Goal: Task Accomplishment & Management: Use online tool/utility

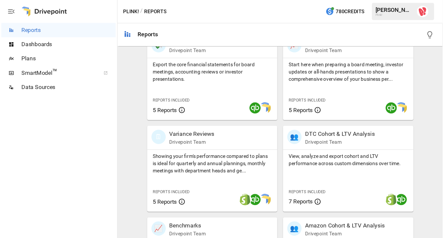
scroll to position [145, 0]
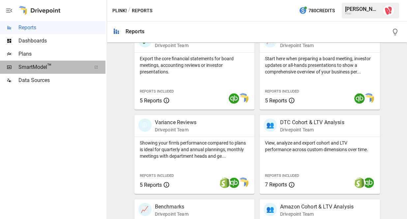
click at [36, 67] on span "SmartModel ™" at bounding box center [52, 67] width 69 height 8
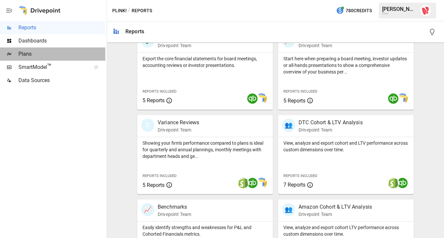
click at [31, 54] on span "Plans" at bounding box center [61, 54] width 87 height 8
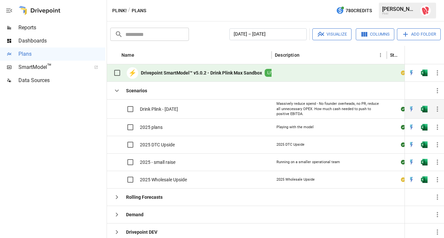
click at [231, 104] on div "Drink Plink - [DATE]" at bounding box center [189, 108] width 165 height 19
click at [218, 108] on div "Drink Plink - [DATE]" at bounding box center [189, 108] width 165 height 19
click at [170, 106] on span "Drink Plink - [DATE]" at bounding box center [159, 109] width 38 height 7
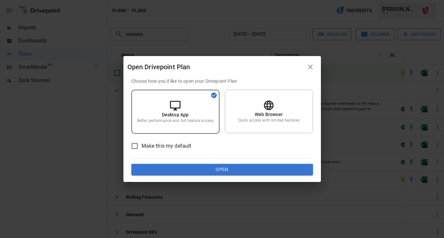
click at [311, 68] on icon "button" at bounding box center [311, 67] width 8 height 8
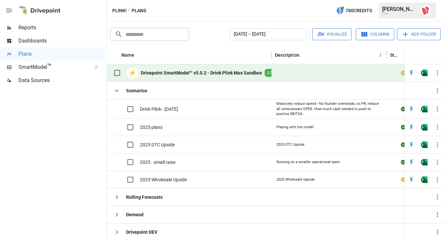
click at [77, 69] on span "SmartModel ™" at bounding box center [52, 67] width 69 height 8
click at [63, 66] on span "SmartModel ™" at bounding box center [52, 67] width 69 height 8
click at [178, 180] on span "2025 Wholesale Upside" at bounding box center [163, 179] width 47 height 7
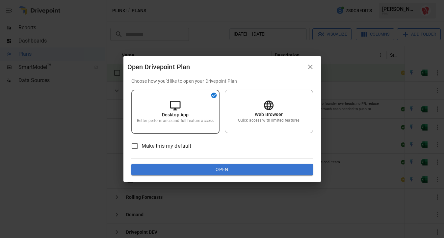
click at [311, 64] on icon "button" at bounding box center [311, 67] width 8 height 8
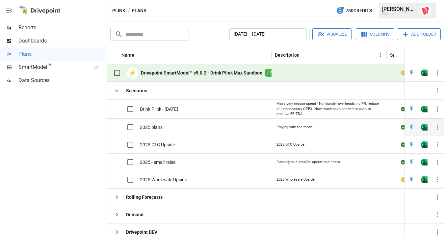
click at [176, 127] on div "2025 plans" at bounding box center [189, 126] width 165 height 17
click at [160, 126] on span "2025 plans" at bounding box center [151, 127] width 23 height 7
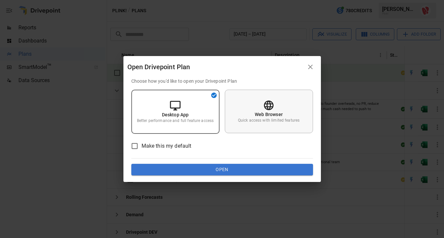
click at [269, 120] on p "Quick access with limited features" at bounding box center [269, 121] width 62 height 6
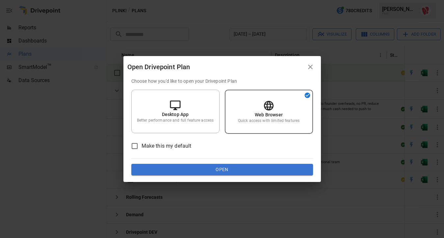
click at [228, 167] on button "Open" at bounding box center [222, 170] width 182 height 12
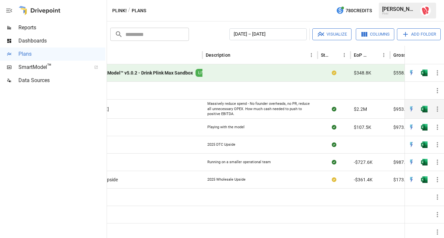
scroll to position [0, 172]
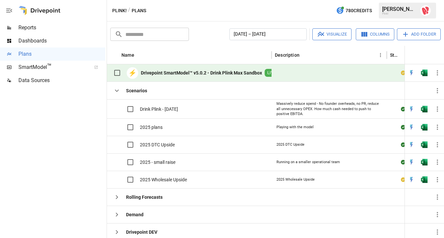
click at [229, 70] on b "Drivepoint SmartModel™ v5.0.2 - Drink Plink Max Sandbox" at bounding box center [201, 73] width 121 height 7
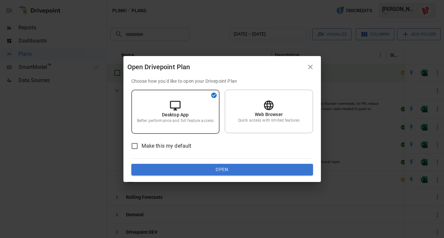
click at [311, 66] on icon "button" at bounding box center [310, 67] width 5 height 5
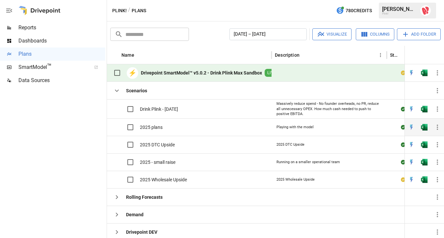
click at [151, 129] on span "2025 plans" at bounding box center [151, 127] width 23 height 7
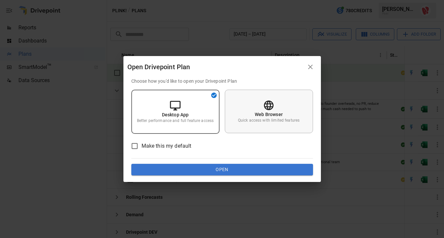
click at [257, 127] on div "Web Browser Quick access with limited features" at bounding box center [269, 111] width 88 height 43
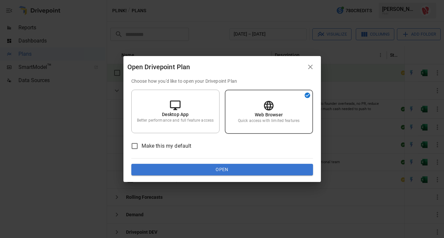
click at [243, 166] on button "Open" at bounding box center [222, 170] width 182 height 12
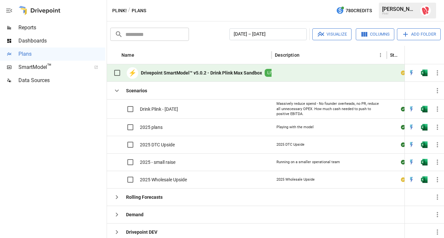
click at [83, 180] on div at bounding box center [52, 162] width 105 height 151
click at [117, 89] on icon "button" at bounding box center [117, 91] width 8 height 8
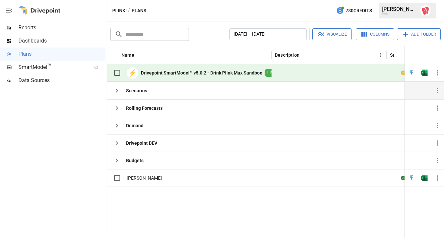
click at [229, 69] on div "⚡ Drivepoint SmartModel™ v5.0.2 - Drink Plink Max Sandbox LIVE MODEL" at bounding box center [201, 73] width 183 height 14
click at [245, 76] on b "Drivepoint SmartModel™ v5.0.2 - Drink Plink Max Sandbox" at bounding box center [201, 73] width 121 height 7
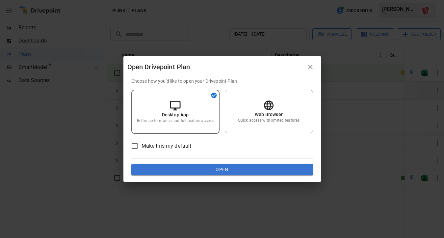
click at [245, 76] on h2 "Open Drivepoint Plan" at bounding box center [223, 67] width 198 height 22
click at [307, 64] on icon "button" at bounding box center [311, 67] width 8 height 8
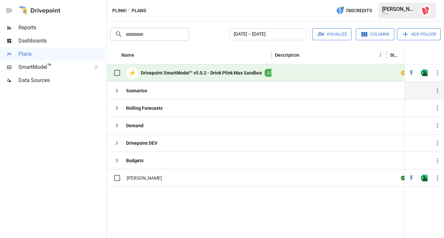
click at [352, 74] on div at bounding box center [329, 72] width 115 height 17
click at [118, 92] on icon "button" at bounding box center [117, 91] width 8 height 8
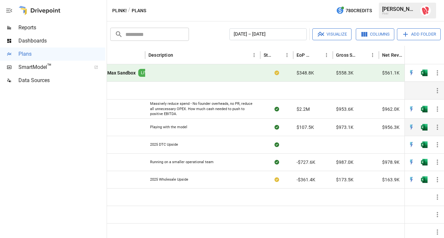
scroll to position [0, 153]
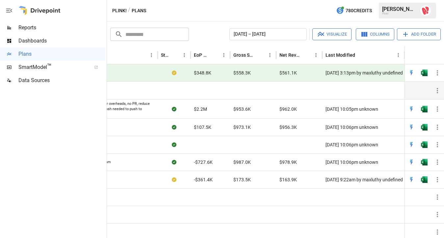
click at [268, 75] on div "$558.3K" at bounding box center [253, 72] width 46 height 17
click at [253, 75] on div "$558.3K" at bounding box center [253, 72] width 46 height 17
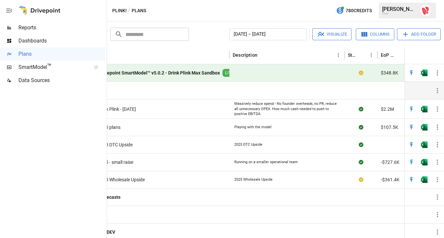
scroll to position [0, 23]
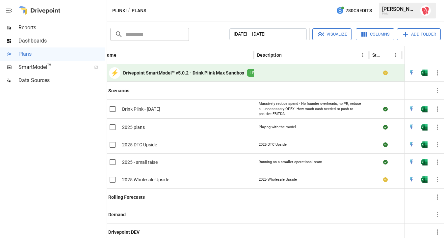
click at [219, 71] on b "Drivepoint SmartModel™ v5.0.2 - Drink Plink Max Sandbox" at bounding box center [183, 73] width 121 height 7
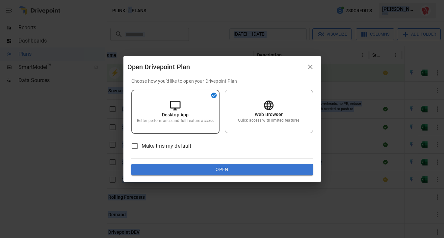
click at [219, 71] on div "Open Drivepoint Plan" at bounding box center [215, 67] width 177 height 11
click at [313, 66] on icon "button" at bounding box center [311, 67] width 8 height 8
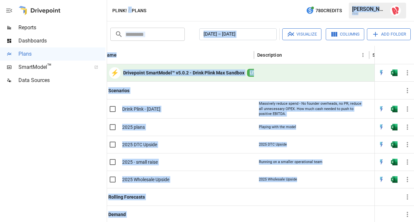
click at [72, 171] on div at bounding box center [52, 154] width 105 height 135
